Goal: Task Accomplishment & Management: Use online tool/utility

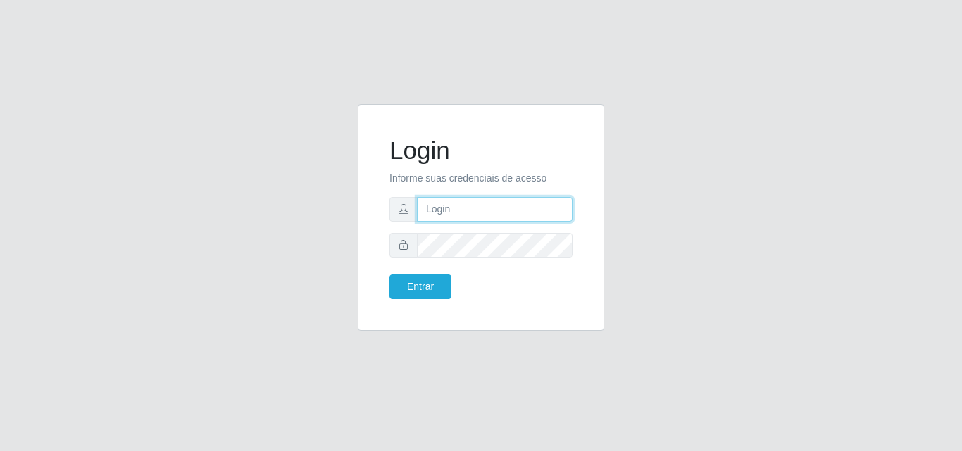
type input "analucia@cestao"
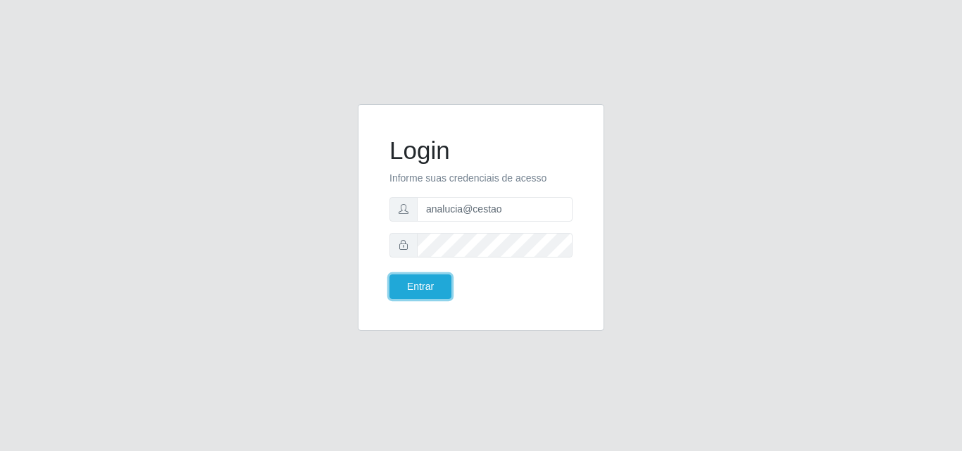
click at [426, 287] on button "Entrar" at bounding box center [420, 287] width 62 height 25
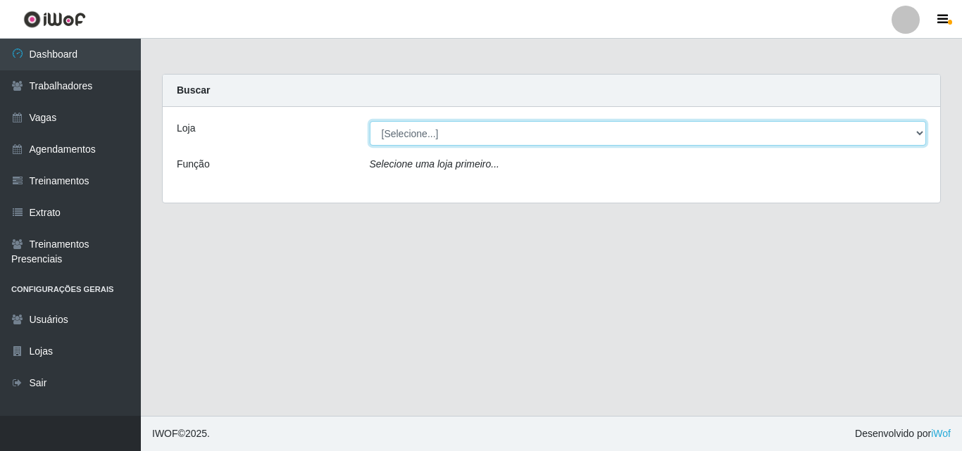
click at [444, 137] on select "[Selecione...] O Cestão - Geisel" at bounding box center [648, 133] width 557 height 25
select select "224"
click at [370, 121] on select "[Selecione...] O Cestão - Geisel" at bounding box center [648, 133] width 557 height 25
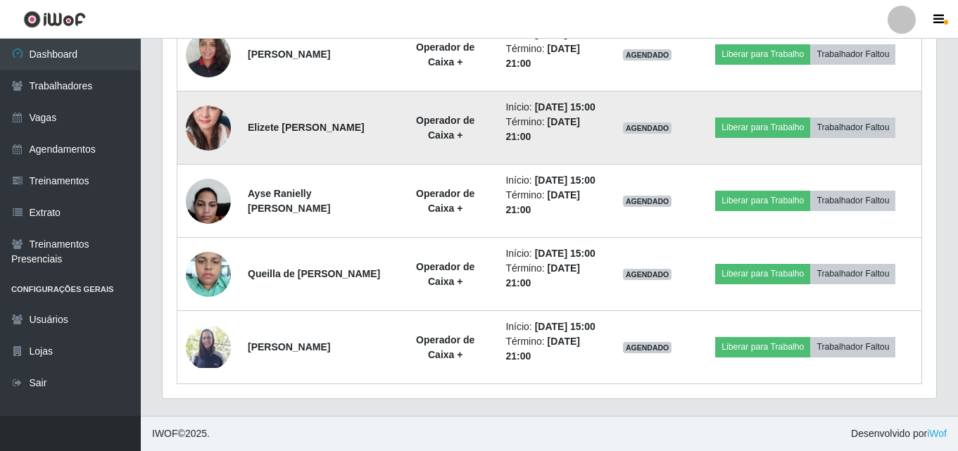
scroll to position [937, 0]
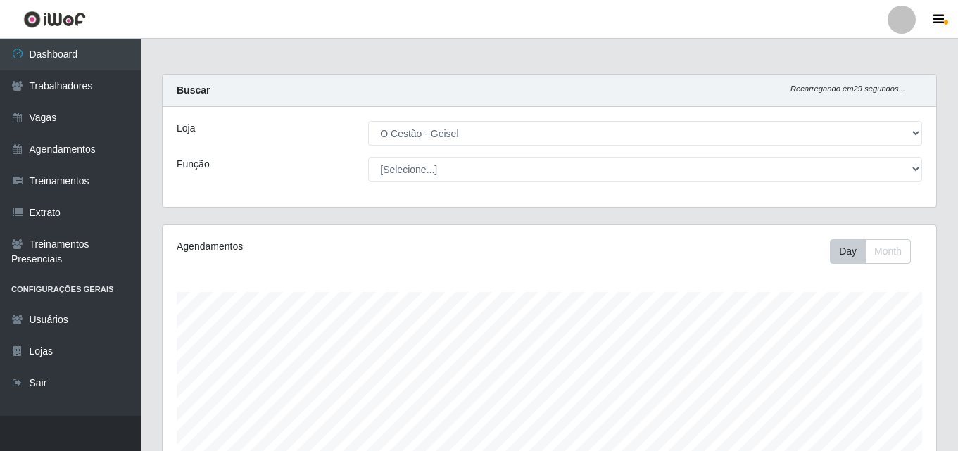
select select "224"
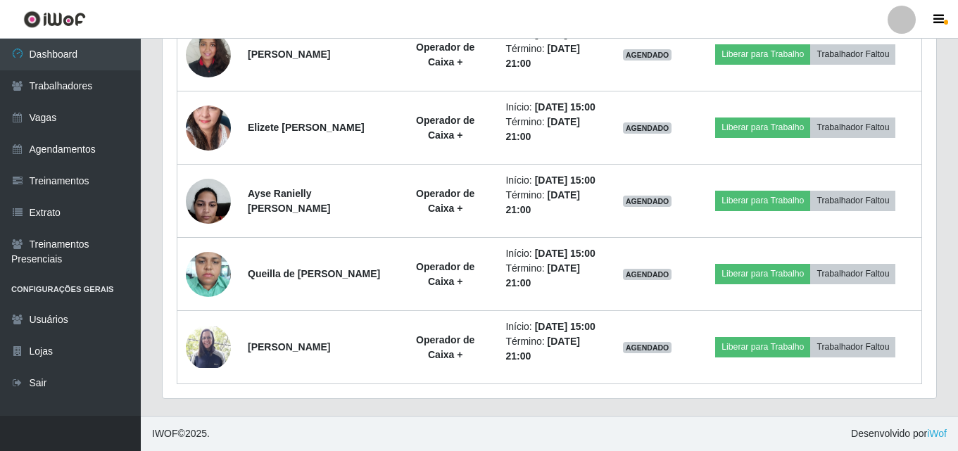
scroll to position [292, 774]
